Goal: Go to known website: Access a specific website the user already knows

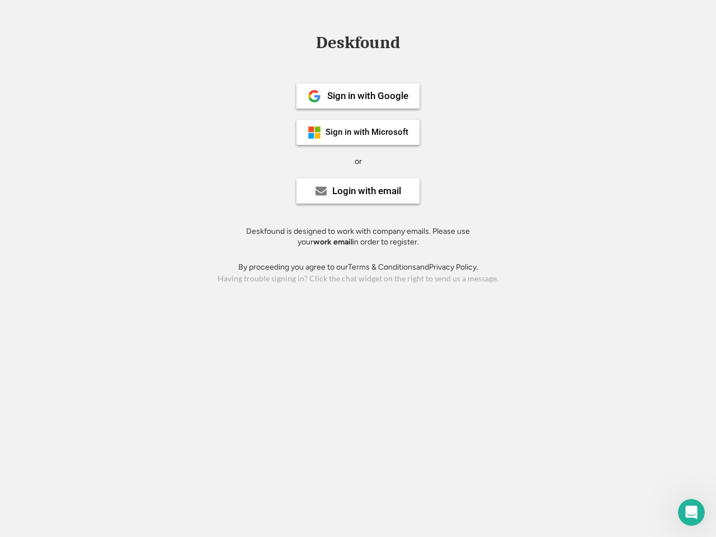
click at [358, 160] on div "or" at bounding box center [358, 161] width 7 height 11
click at [358, 45] on div "Deskfound" at bounding box center [358, 42] width 95 height 17
click at [306, 42] on div "Deskfound" at bounding box center [358, 44] width 716 height 21
click at [358, 45] on div "Deskfound" at bounding box center [358, 42] width 95 height 17
click at [358, 161] on div "or" at bounding box center [358, 161] width 7 height 11
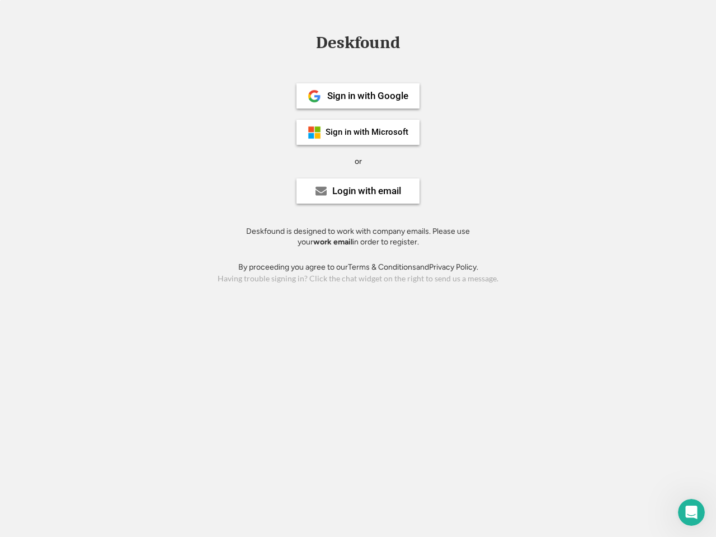
click at [358, 96] on div "Sign in with Google" at bounding box center [367, 96] width 81 height 10
click at [368, 96] on div "Sign in with Google" at bounding box center [367, 96] width 81 height 10
click at [315, 96] on img at bounding box center [314, 96] width 13 height 13
click at [358, 132] on div "Sign in with Microsoft" at bounding box center [367, 132] width 83 height 8
click at [368, 132] on div "Sign in with Microsoft" at bounding box center [367, 132] width 83 height 8
